Goal: Task Accomplishment & Management: Manage account settings

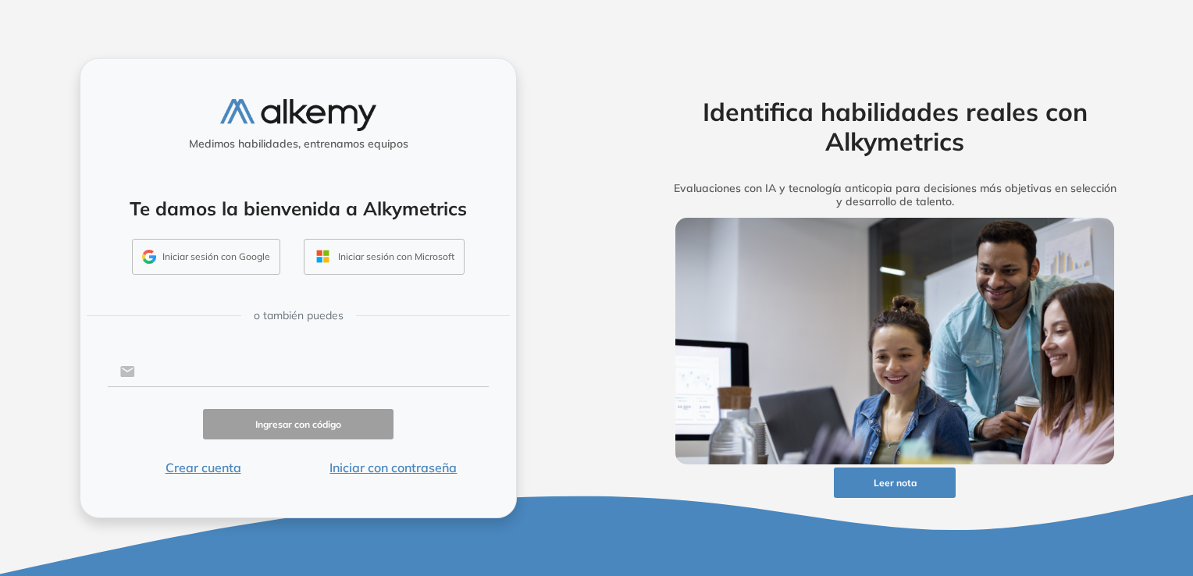
click at [213, 383] on input "text" at bounding box center [312, 372] width 354 height 30
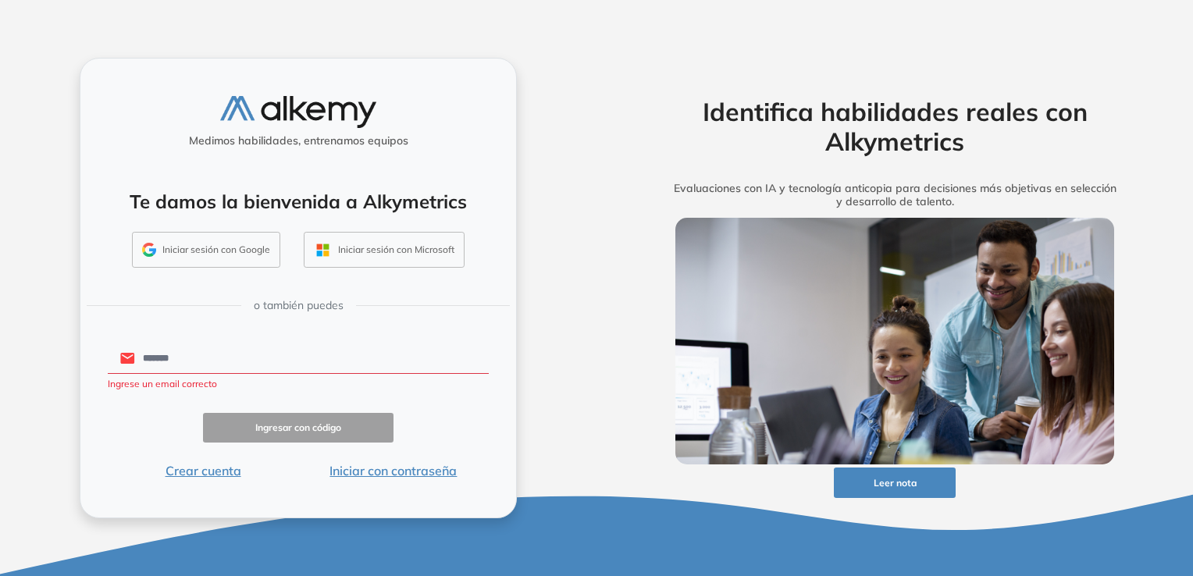
type input "**********"
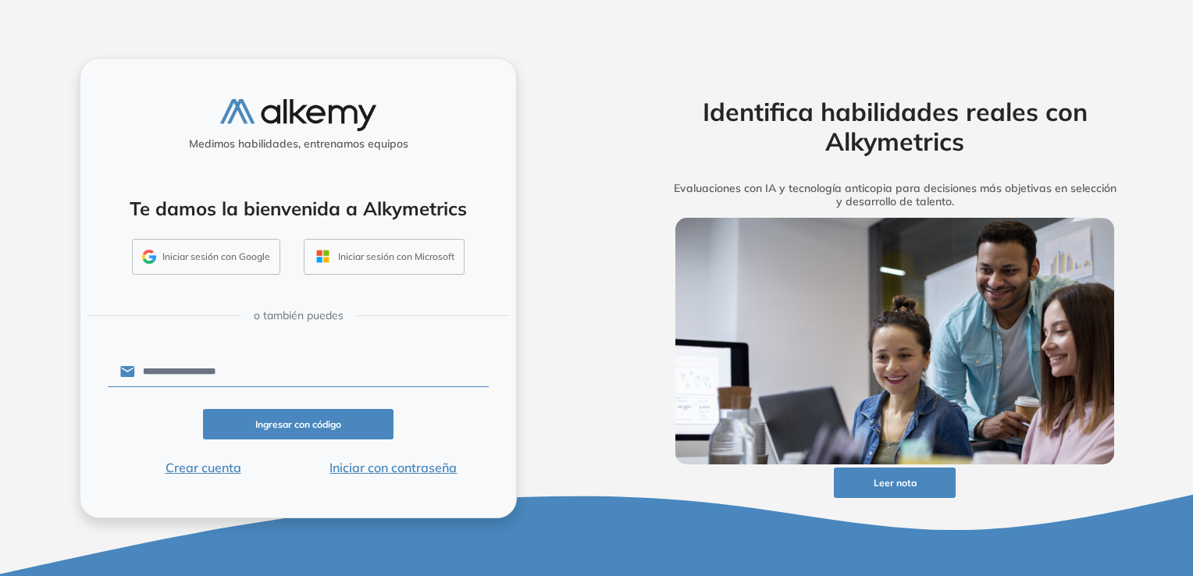
click at [297, 420] on button "Ingresar con código" at bounding box center [298, 424] width 191 height 30
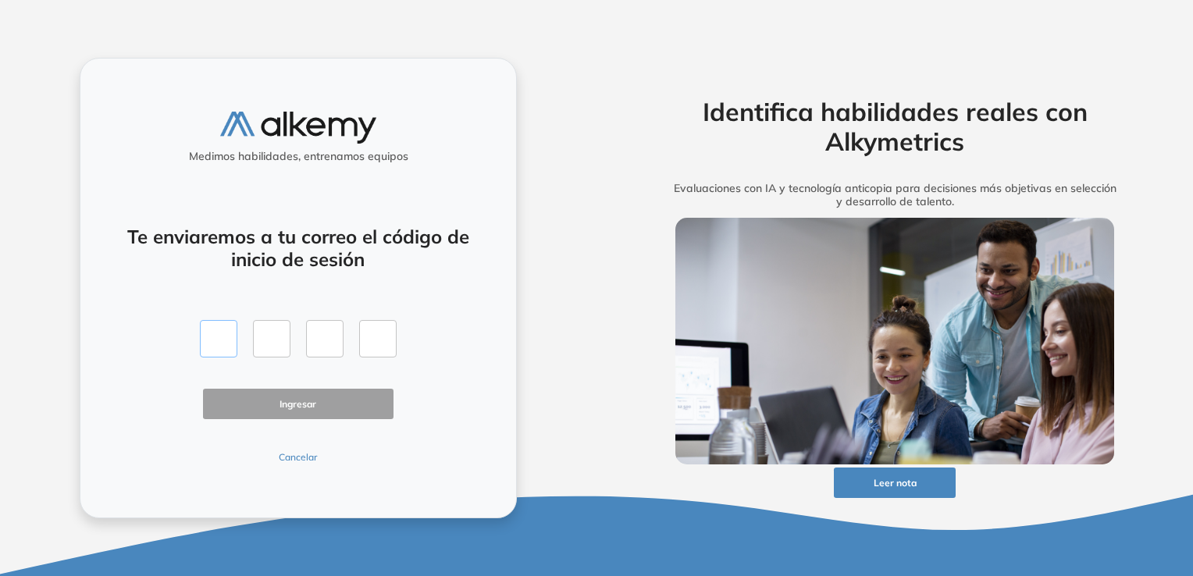
click at [230, 338] on input "text" at bounding box center [218, 338] width 37 height 37
type input "*"
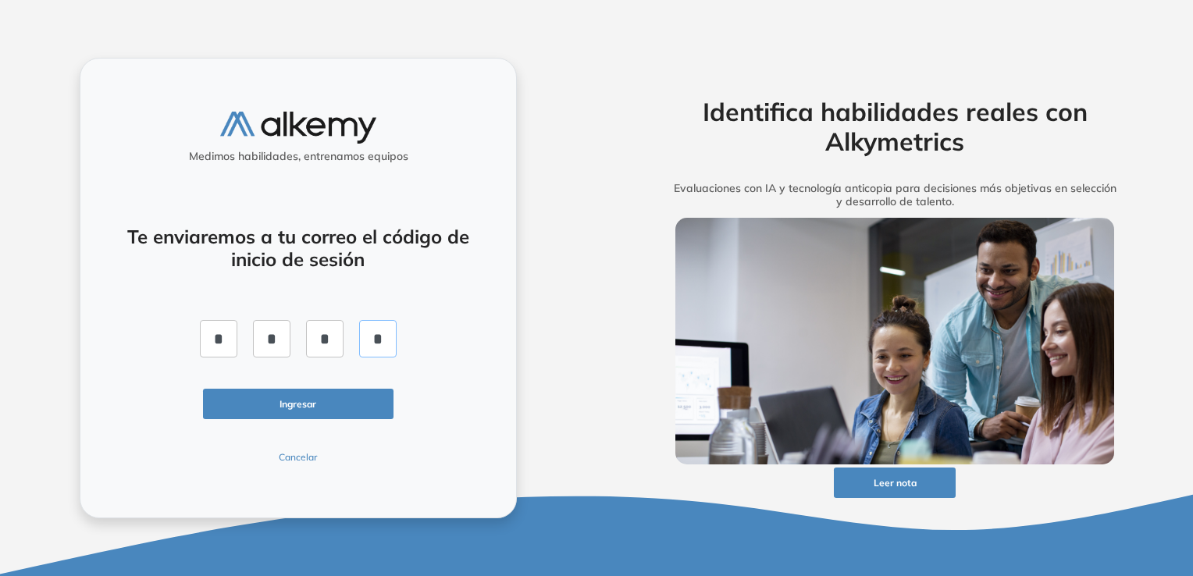
type input "*"
click at [273, 403] on button "Ingresar" at bounding box center [298, 404] width 191 height 30
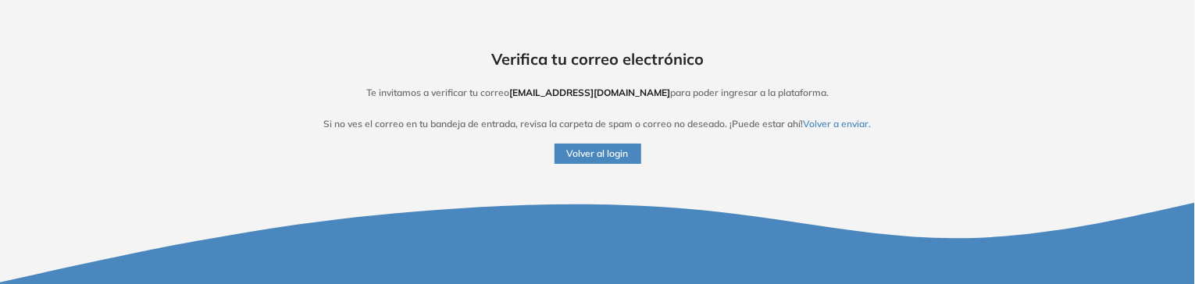
click at [830, 123] on icon at bounding box center [597, 164] width 1195 height 241
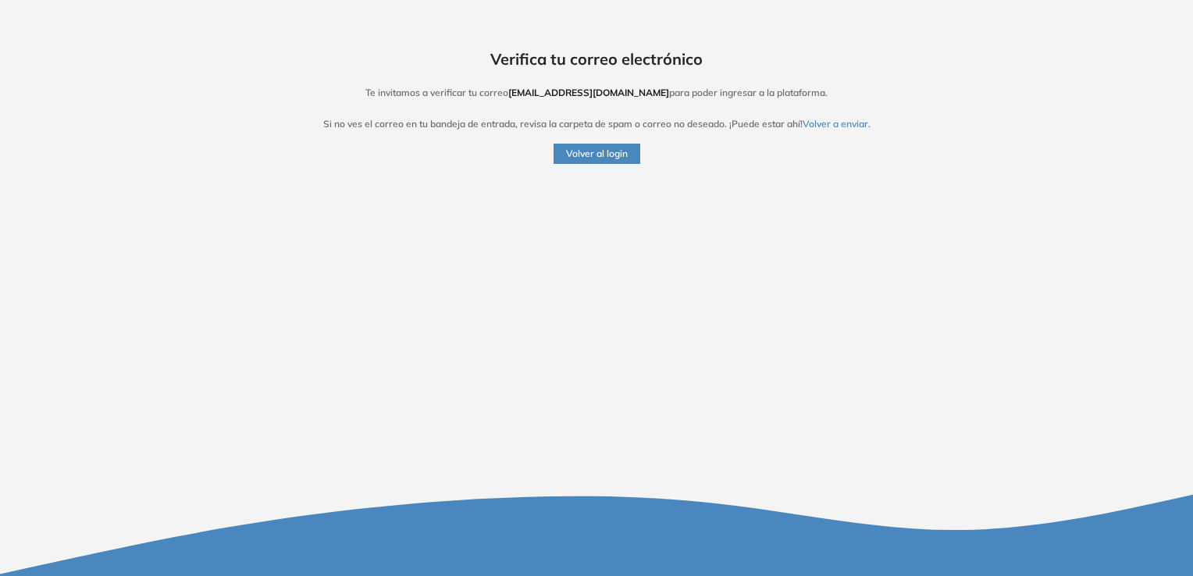
click at [829, 123] on button "Volver a enviar." at bounding box center [837, 124] width 68 height 14
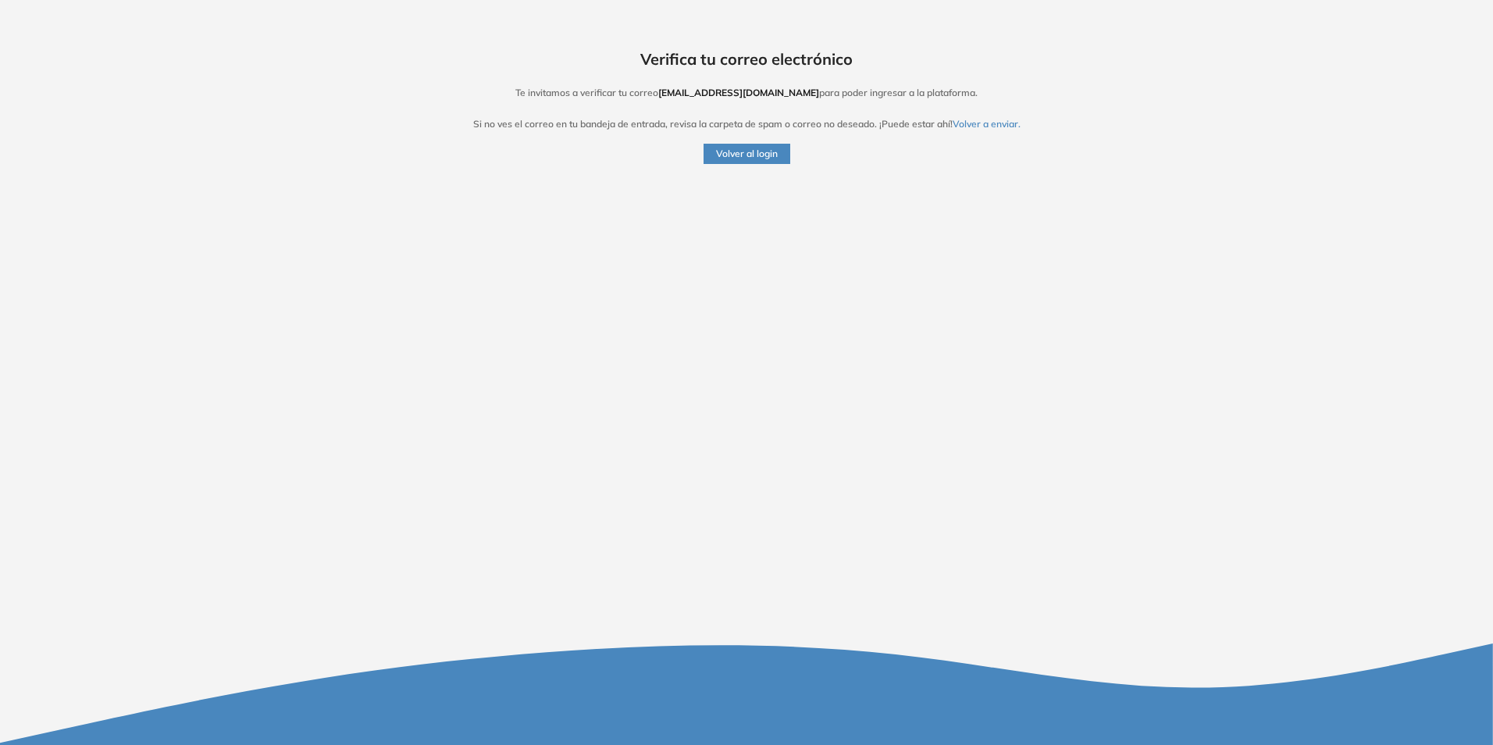
click at [989, 126] on button "Volver a enviar." at bounding box center [987, 124] width 68 height 14
